Goal: Task Accomplishment & Management: Manage account settings

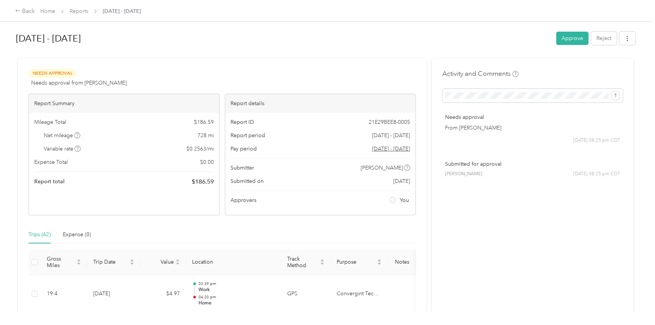
click at [352, 69] on div "Needs Approval Needs approval from [PERSON_NAME] View activity & comments" at bounding box center [222, 78] width 387 height 18
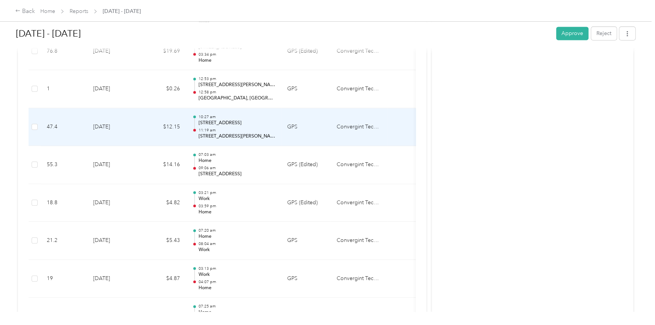
scroll to position [697, 0]
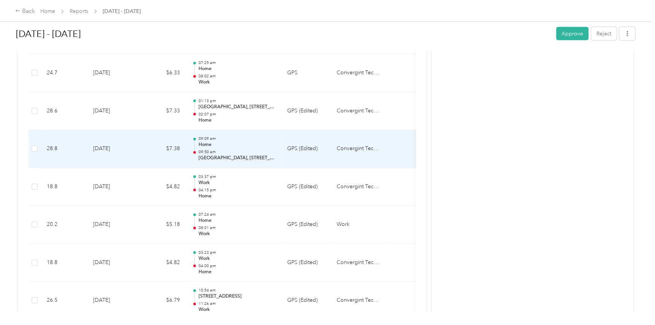
click at [337, 141] on td "Convergint Technologies" at bounding box center [359, 149] width 57 height 38
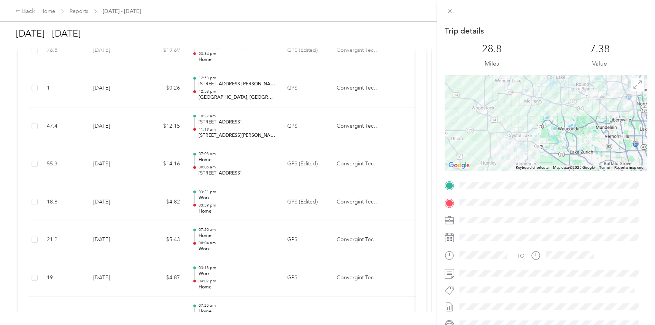
click at [307, 154] on div "Trip details This trip cannot be edited because it is either under review, appr…" at bounding box center [327, 162] width 655 height 325
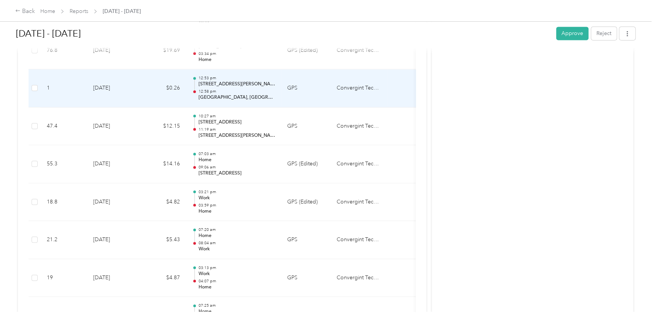
click at [361, 83] on td "Convergint Technologies" at bounding box center [359, 88] width 57 height 38
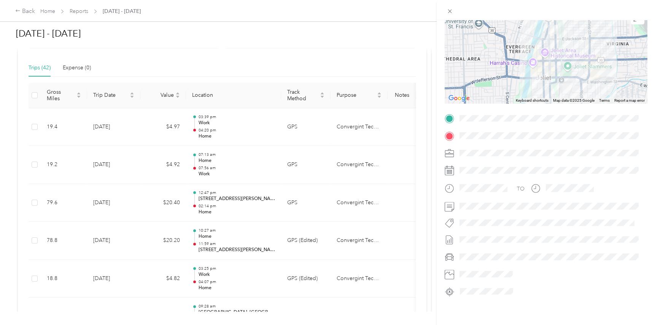
scroll to position [0, 0]
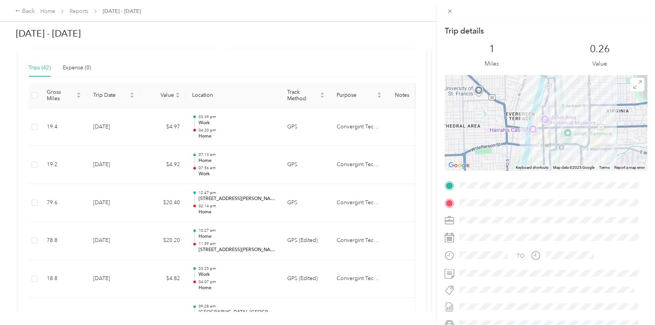
click at [373, 92] on div "Trip details This trip cannot be edited because it is either under review, appr…" at bounding box center [327, 162] width 655 height 325
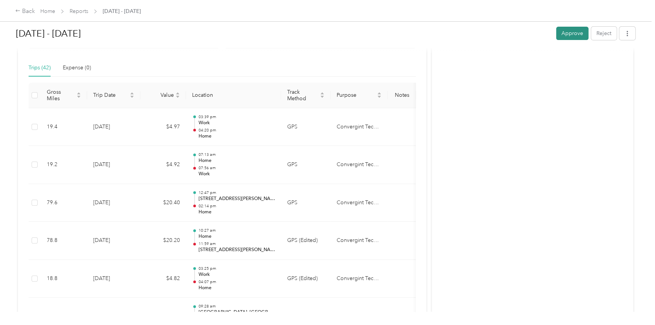
click at [556, 33] on button "Approve" at bounding box center [572, 33] width 32 height 13
